Goal: Find specific fact: Find specific fact

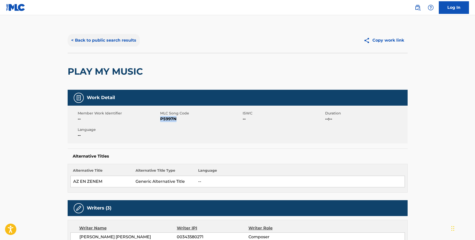
click at [116, 39] on button "< Back to public search results" at bounding box center [104, 40] width 72 height 13
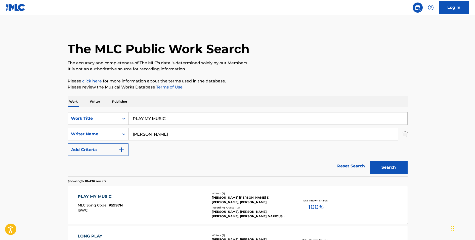
click at [151, 119] on input "PLAY MY MUSIC" at bounding box center [268, 118] width 279 height 12
type input "COME TO THE TABLE"
type input "[PERSON_NAME]"
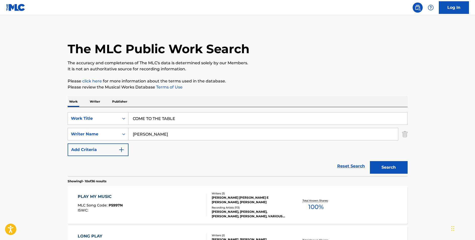
click at [370, 161] on button "Search" at bounding box center [389, 167] width 38 height 13
click at [111, 195] on div "COME TO THE TABLE" at bounding box center [102, 196] width 48 height 6
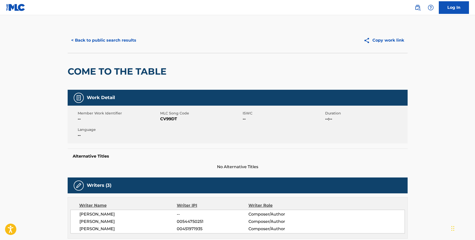
click at [170, 119] on span "CV99DT" at bounding box center [200, 119] width 81 height 6
copy span "CV99DT"
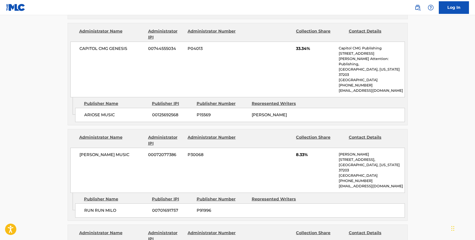
scroll to position [303, 0]
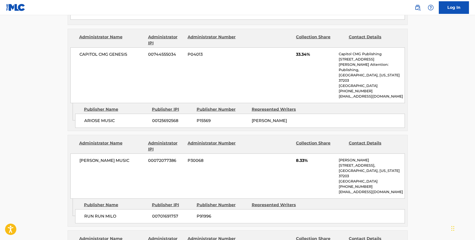
click at [104, 51] on span "CAPITOL CMG GENESIS" at bounding box center [112, 54] width 65 height 6
copy div "CAPITOL CMG GENESIS"
